Goal: Task Accomplishment & Management: Manage account settings

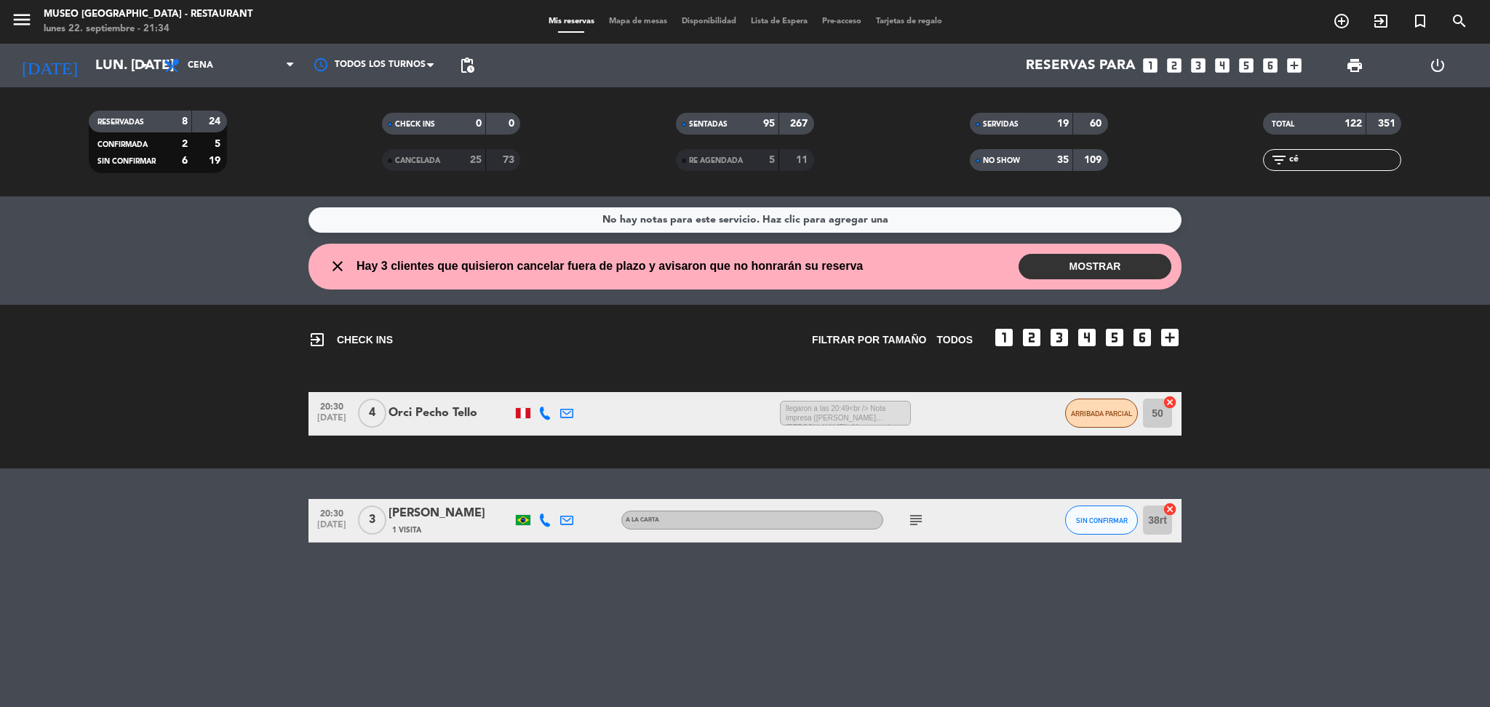
type input "c"
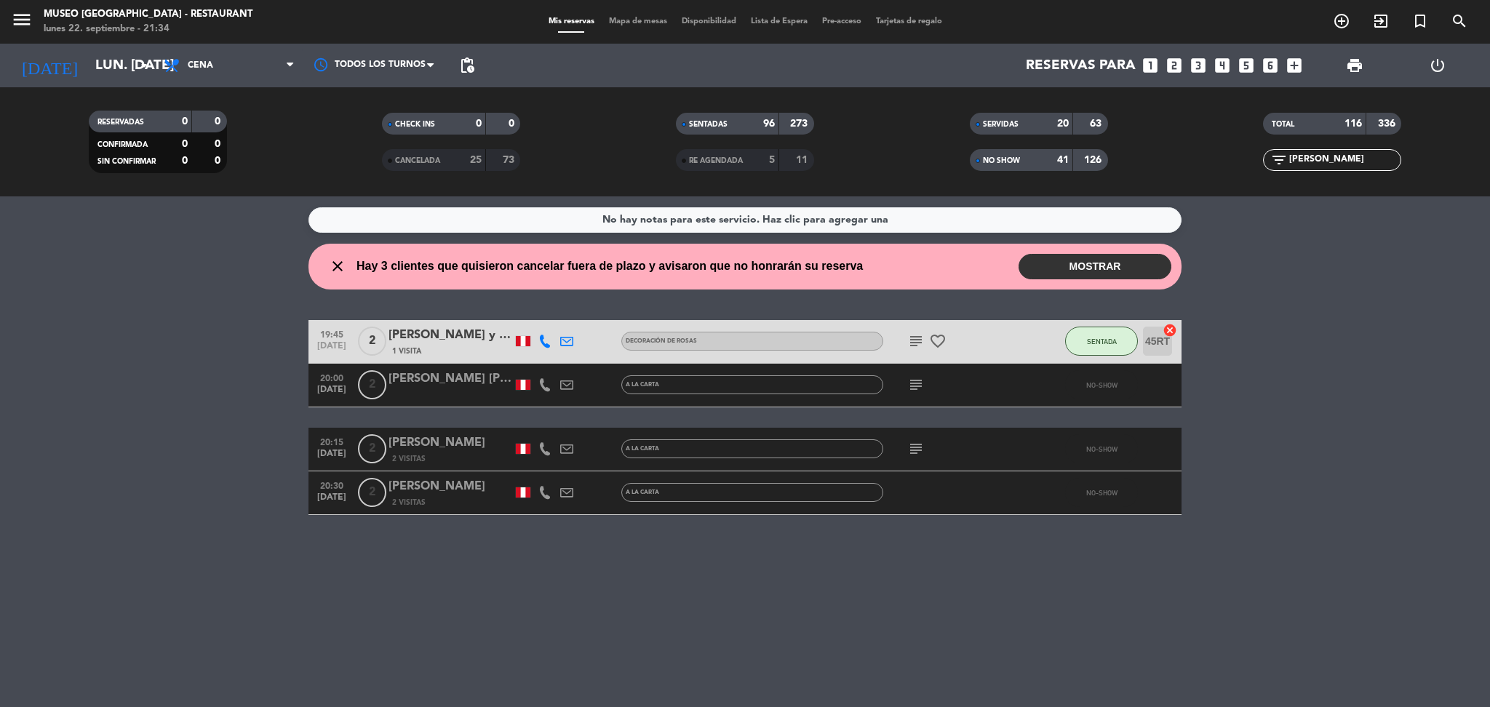
type input "[PERSON_NAME]"
click at [458, 488] on div "[PERSON_NAME]" at bounding box center [451, 486] width 124 height 19
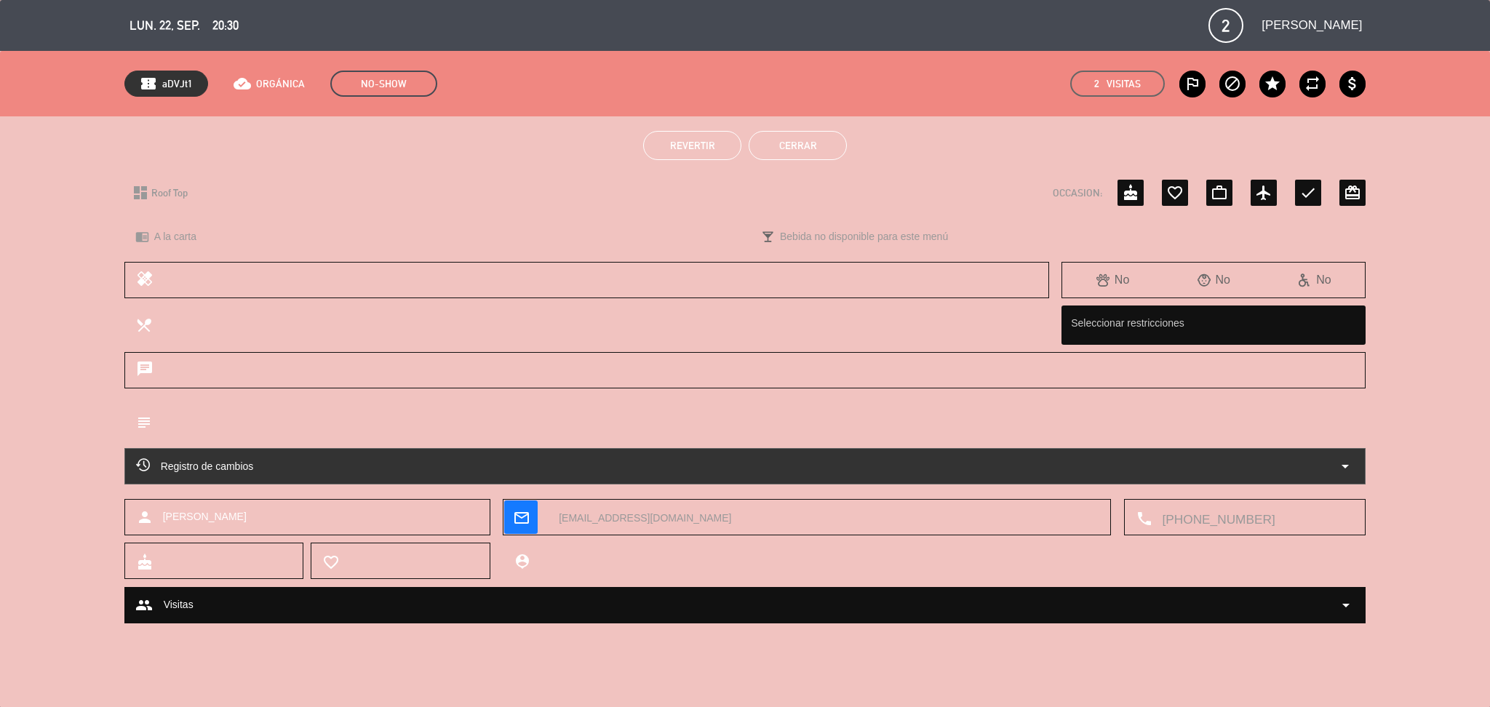
click at [677, 146] on span "Revertir" at bounding box center [692, 146] width 45 height 12
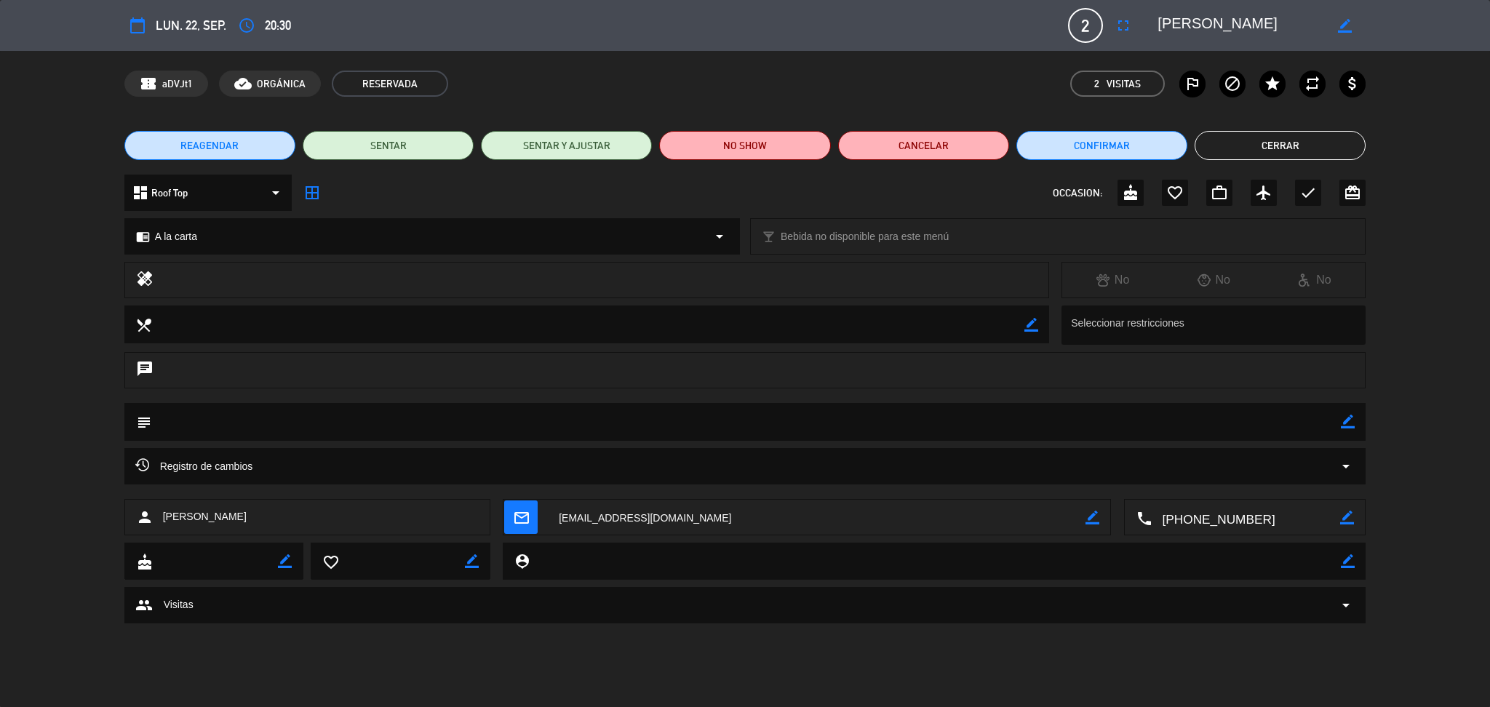
click at [1349, 415] on icon "border_color" at bounding box center [1348, 422] width 14 height 14
click at [1300, 419] on textarea at bounding box center [746, 421] width 1190 height 37
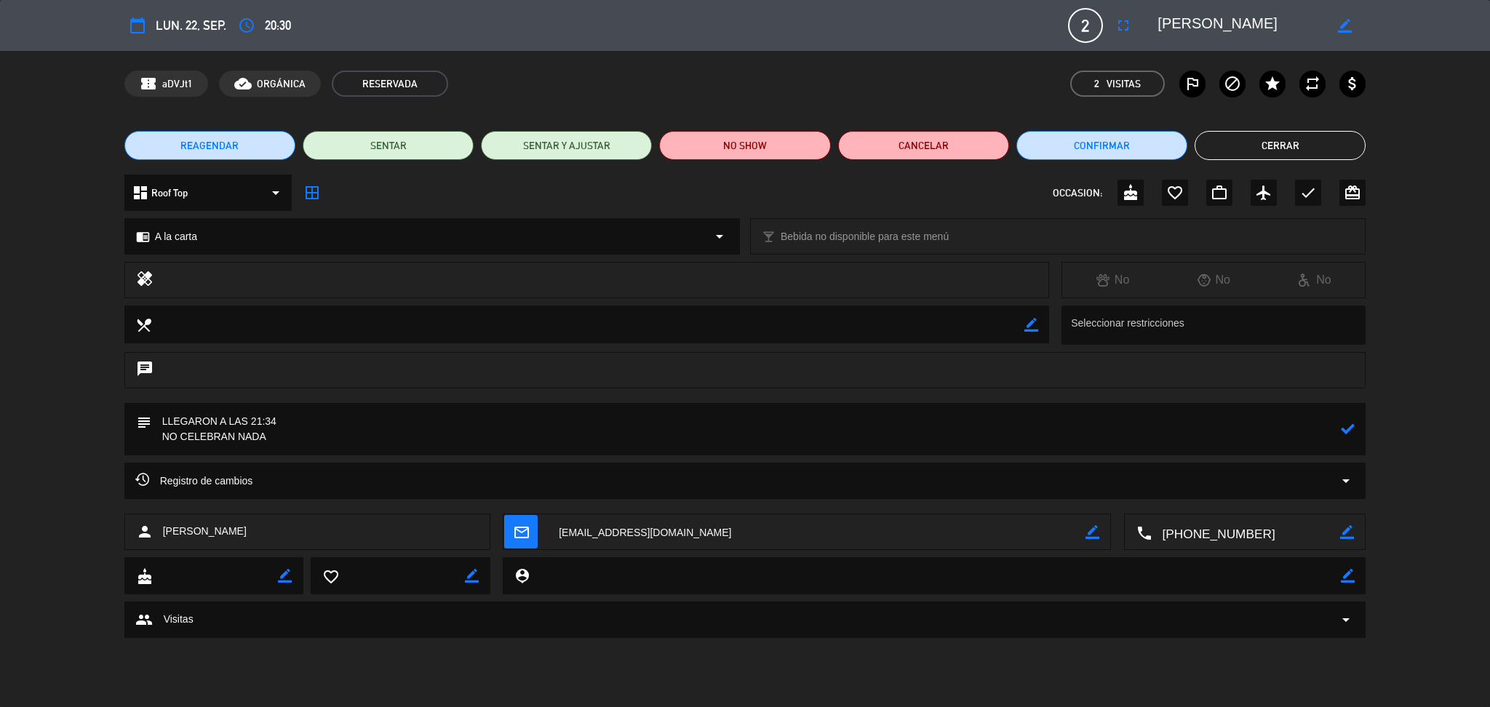
type textarea "LLEGARON A LAS 21:34 NO CELEBRAN NADA"
click at [1353, 432] on icon at bounding box center [1348, 429] width 14 height 14
click at [1308, 144] on button "Cerrar" at bounding box center [1280, 145] width 171 height 29
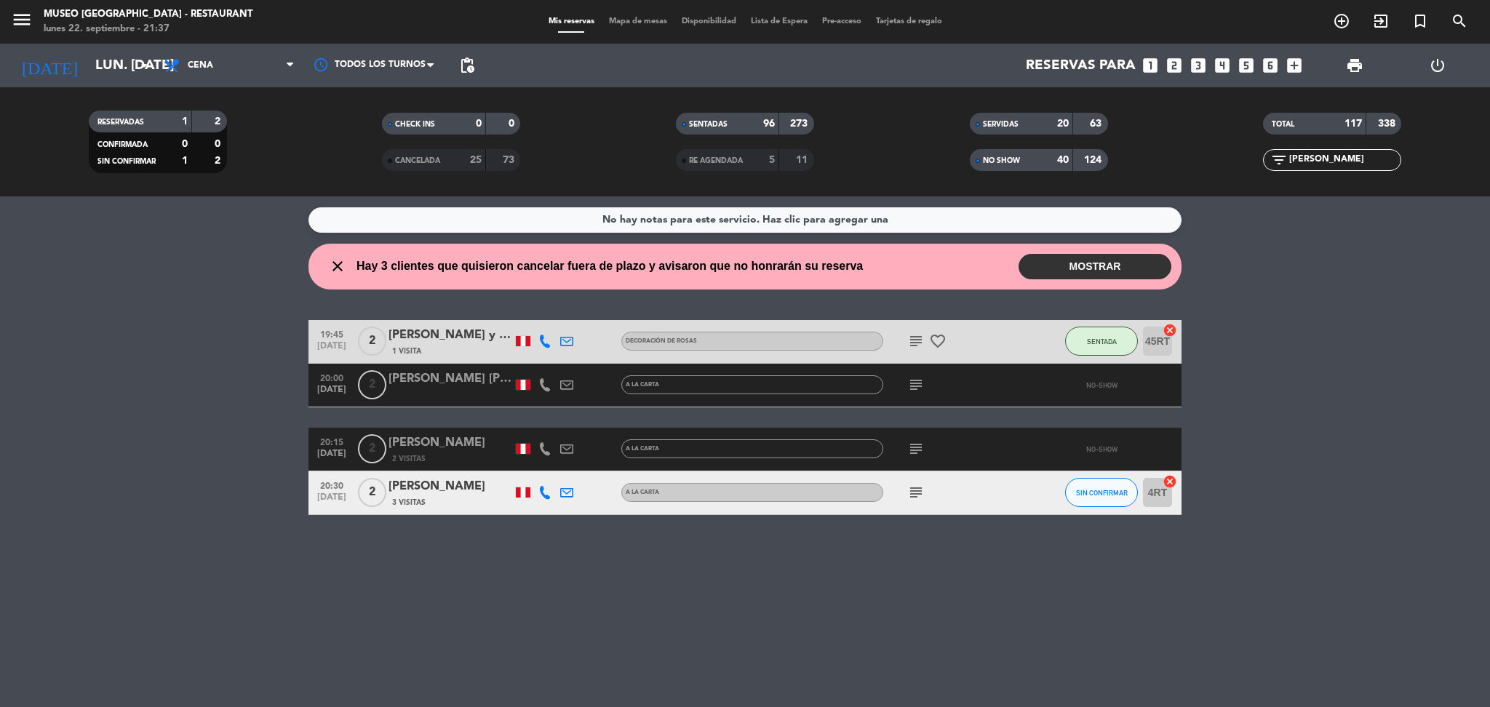
click at [1345, 60] on span "print" at bounding box center [1354, 65] width 29 height 29
click at [1353, 67] on span "print" at bounding box center [1354, 65] width 17 height 17
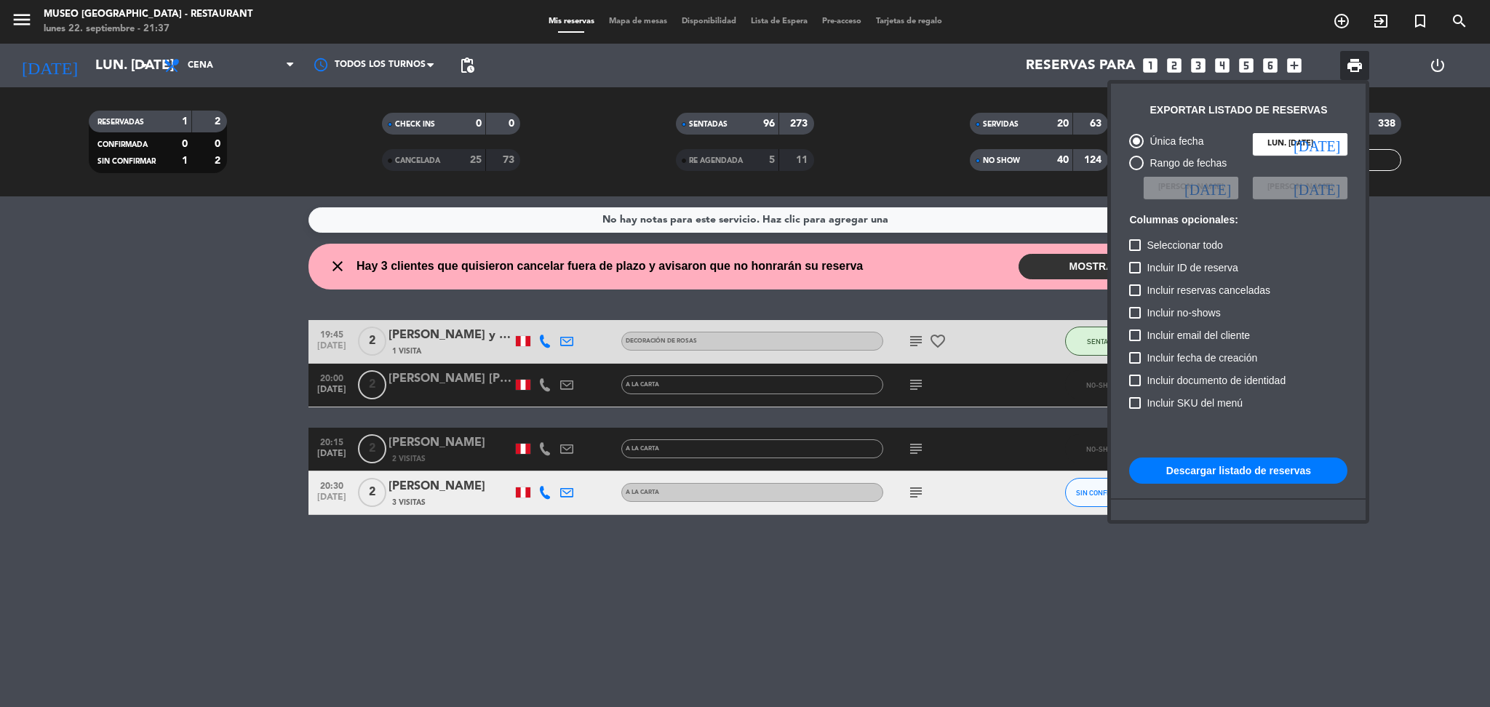
click at [277, 340] on div at bounding box center [745, 353] width 1490 height 707
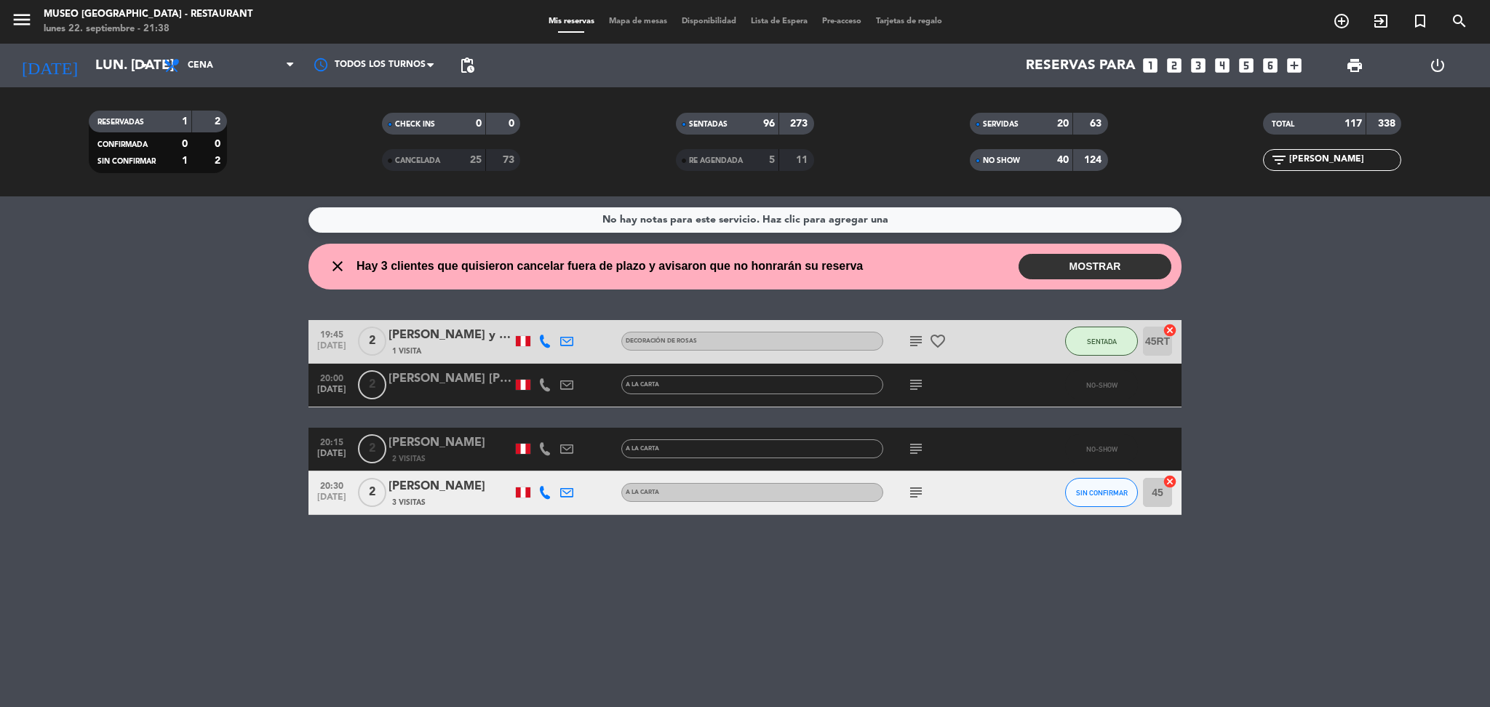
click at [622, 226] on div "No hay notas para este servicio. Haz clic para agregar una" at bounding box center [746, 220] width 286 height 17
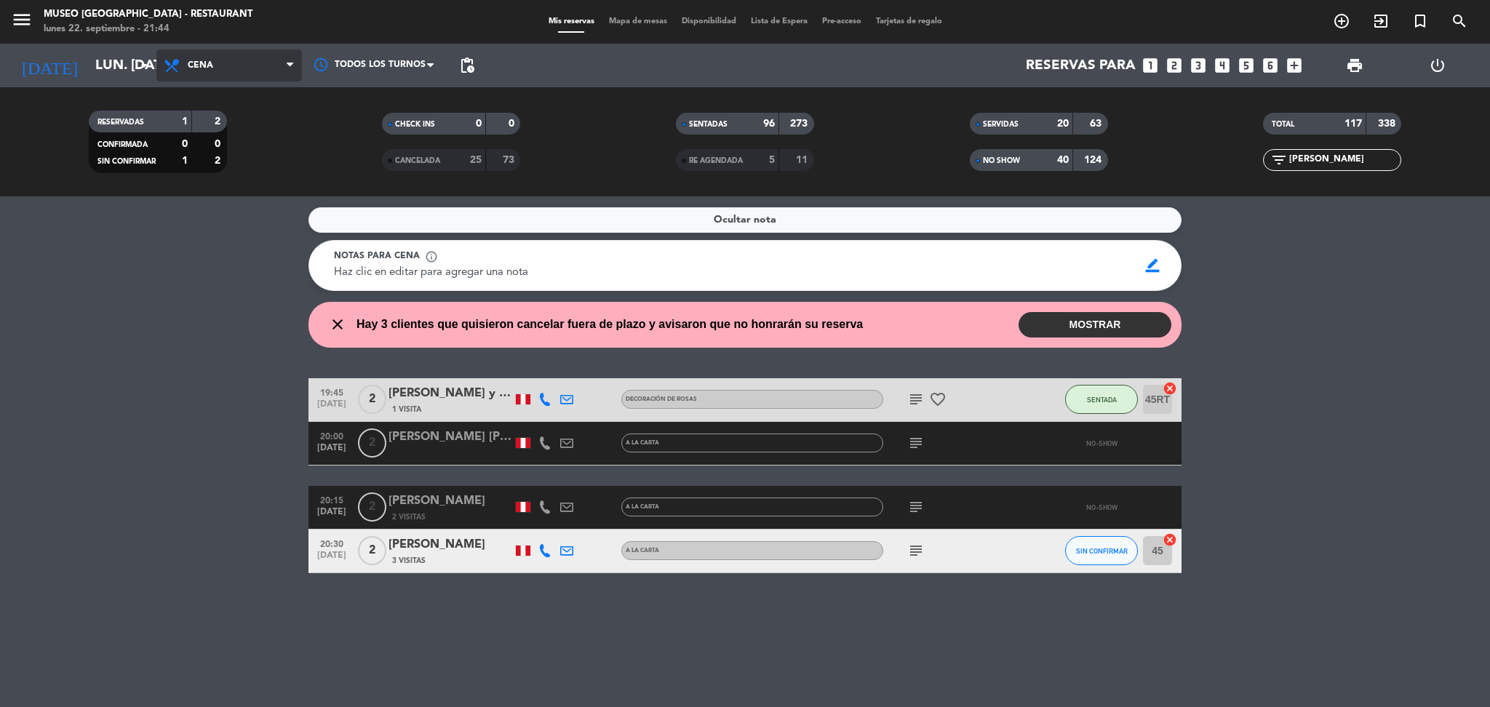
click at [290, 50] on span "Cena" at bounding box center [229, 65] width 146 height 32
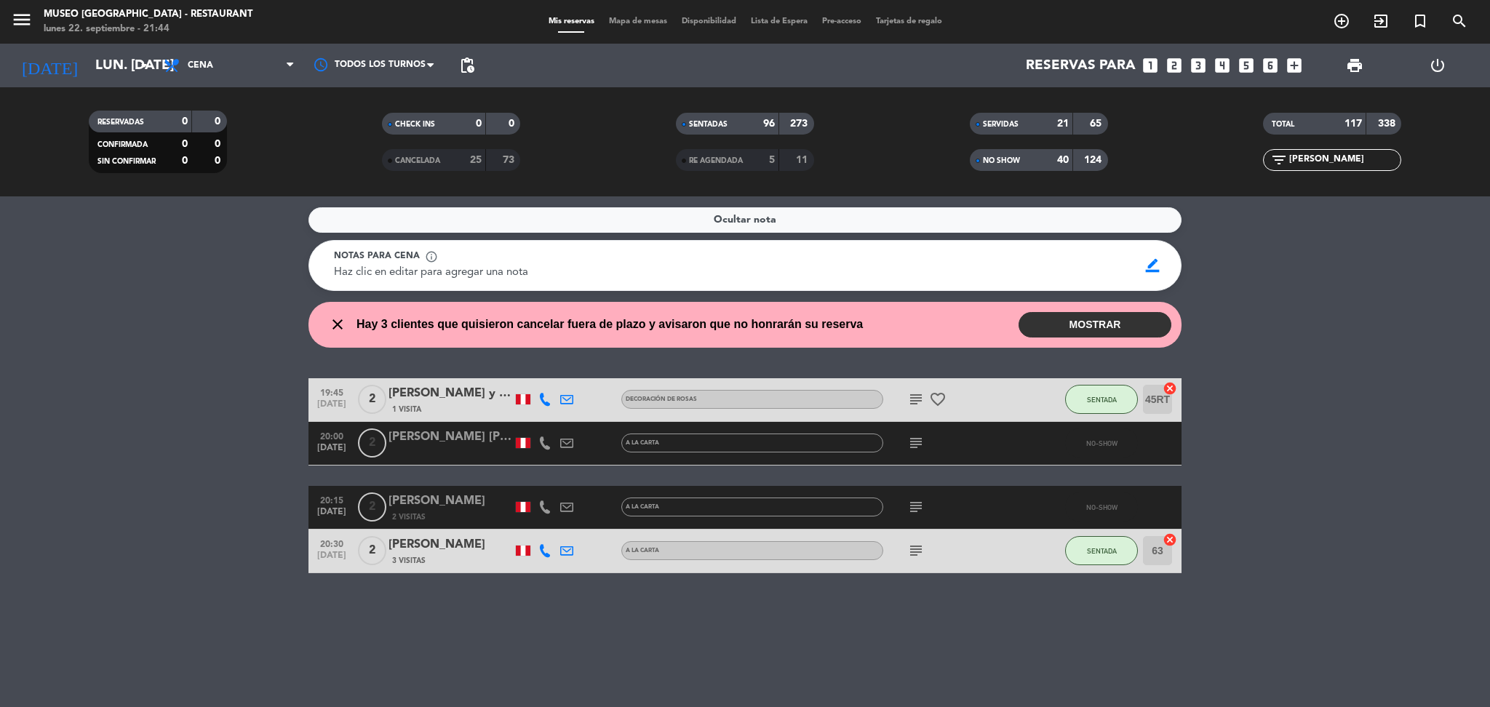
click at [253, 87] on div "RESERVADAS 0 0 CONFIRMADA 0 0 SIN CONFIRMAR 0 0 CHECK INS 0 0 CANCELADA 25 73 S…" at bounding box center [745, 141] width 1490 height 109
click at [242, 68] on span "Cena" at bounding box center [229, 65] width 146 height 32
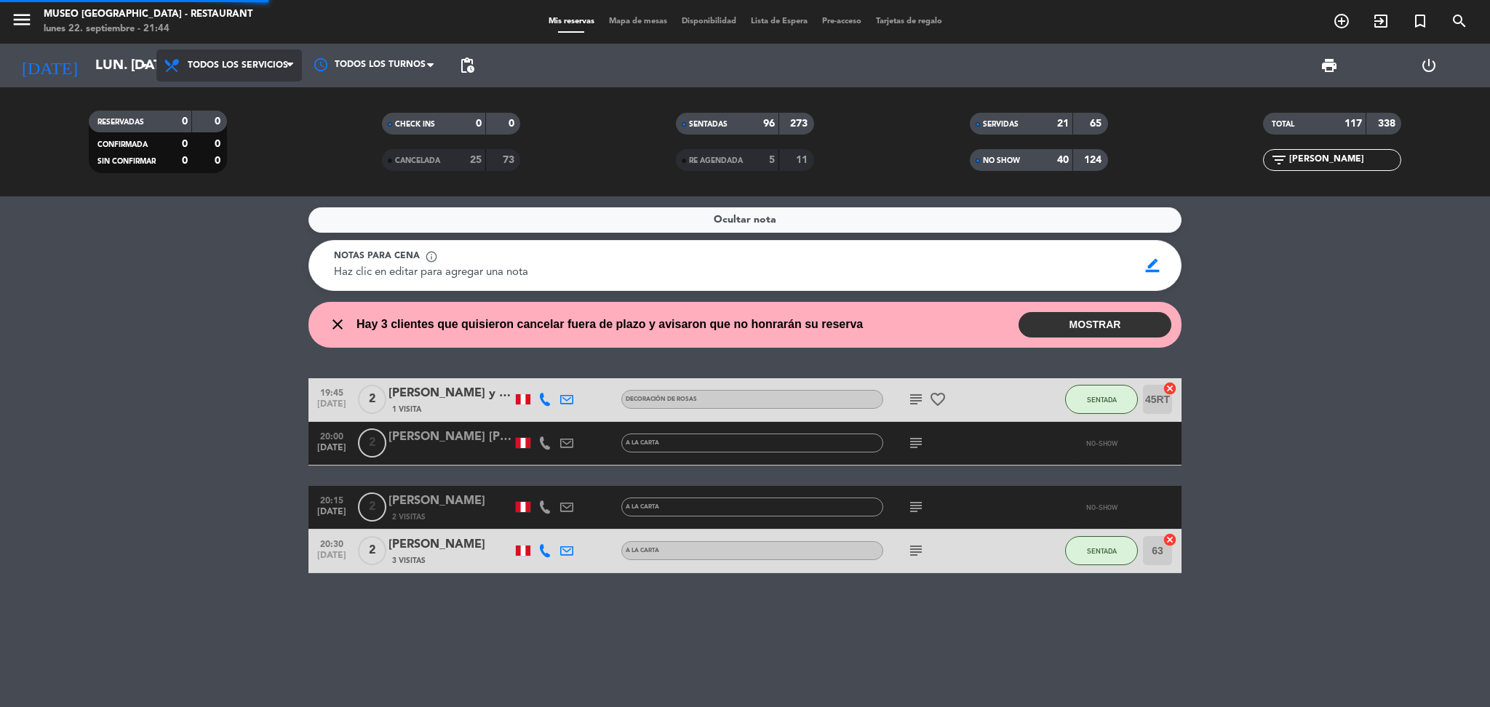
click at [252, 95] on div "menu [GEOGRAPHIC_DATA] - Restaurant lunes 22. septiembre - 21:44 Mis reservas M…" at bounding box center [745, 98] width 1490 height 196
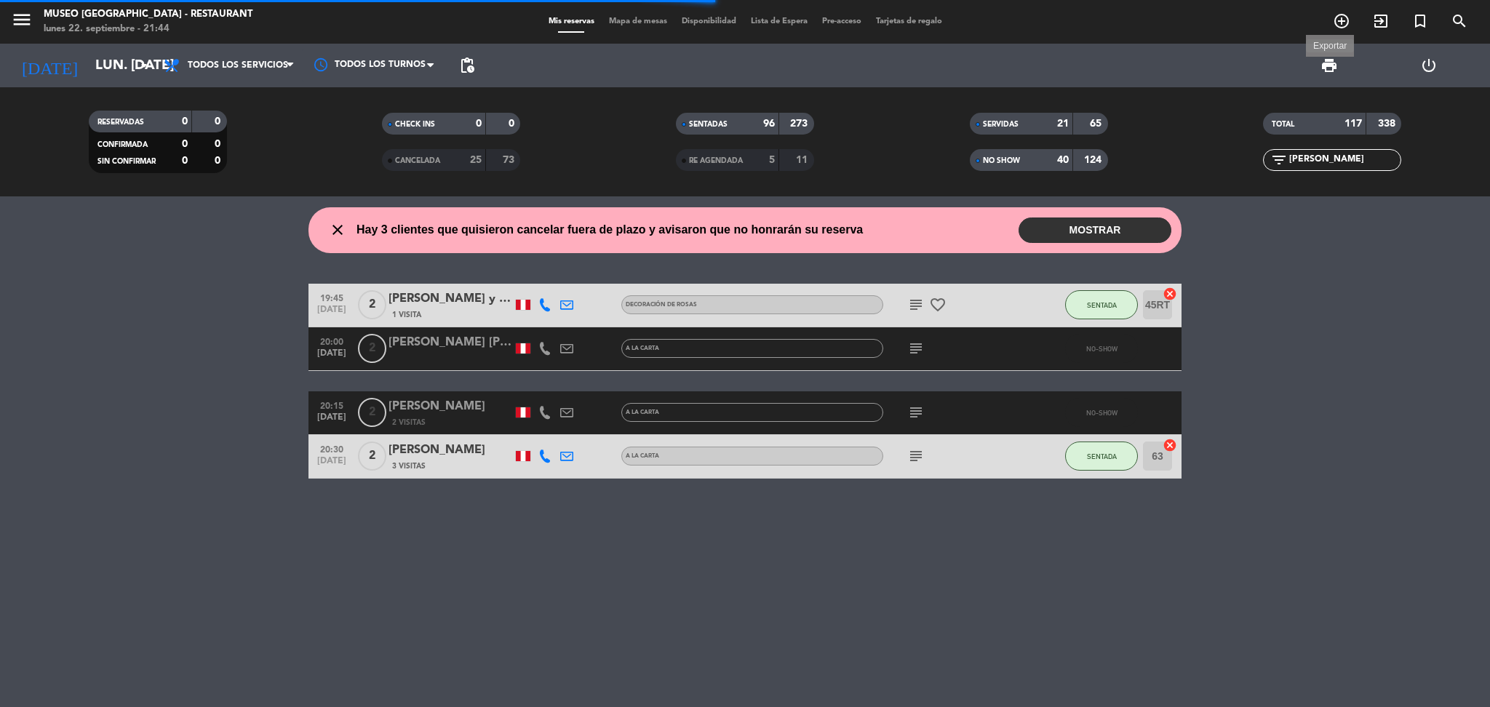
click at [1329, 59] on span "print" at bounding box center [1329, 65] width 17 height 17
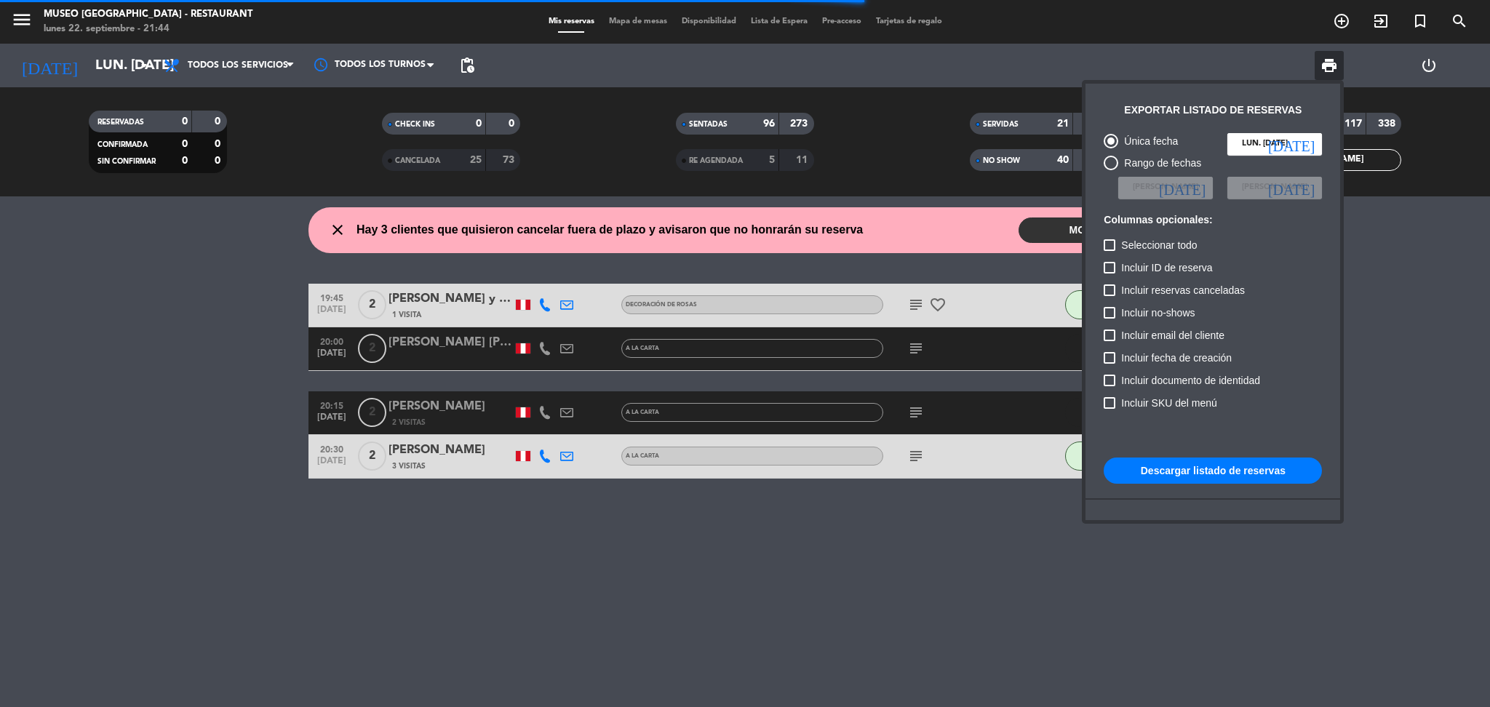
click at [1165, 290] on span "Incluir reservas canceladas" at bounding box center [1183, 290] width 124 height 17
click at [1110, 296] on input "Incluir reservas canceladas" at bounding box center [1109, 296] width 1 height 1
checkbox input "true"
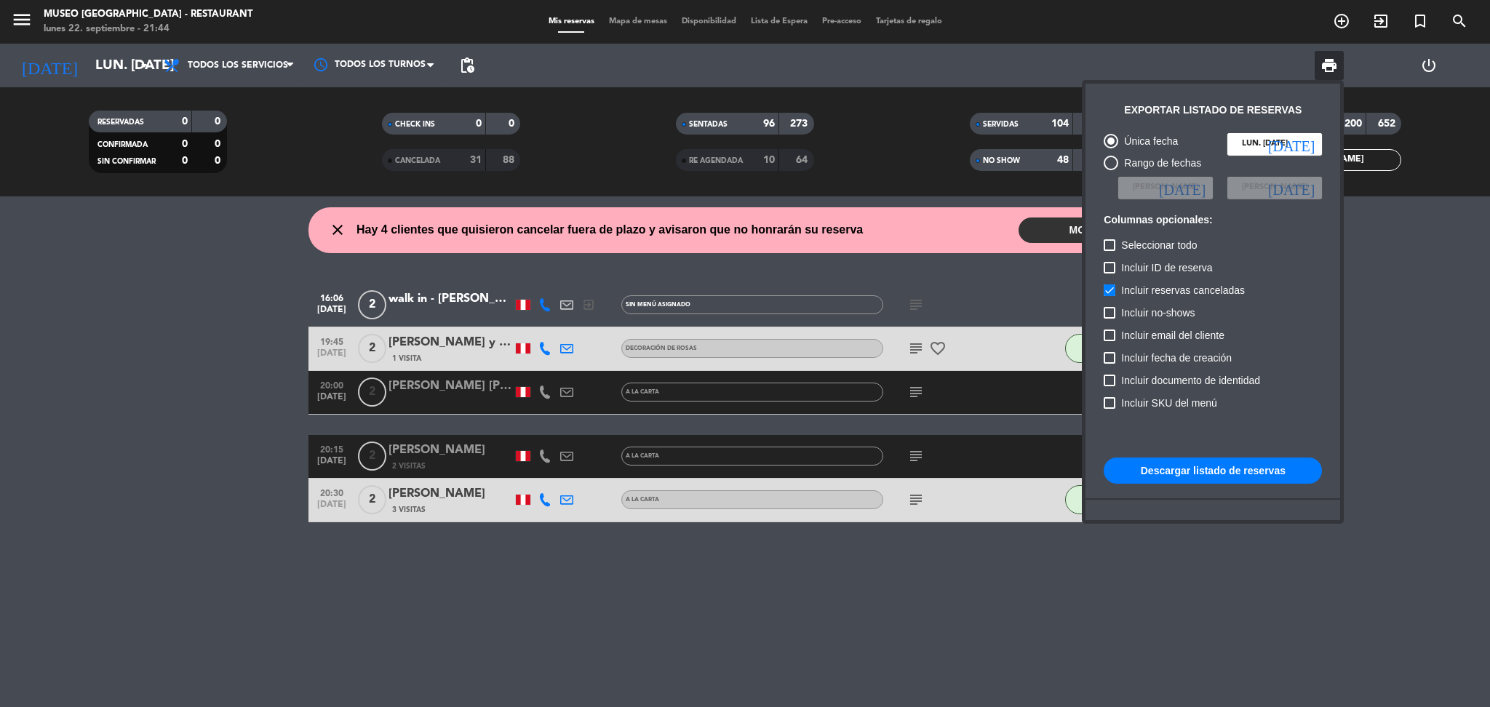
click at [1164, 309] on span "Incluir no-shows" at bounding box center [1157, 312] width 73 height 17
click at [1110, 319] on input "Incluir no-shows" at bounding box center [1109, 319] width 1 height 1
checkbox input "true"
click at [1223, 465] on button "Descargar listado de reservas" at bounding box center [1213, 471] width 218 height 26
